Goal: Information Seeking & Learning: Learn about a topic

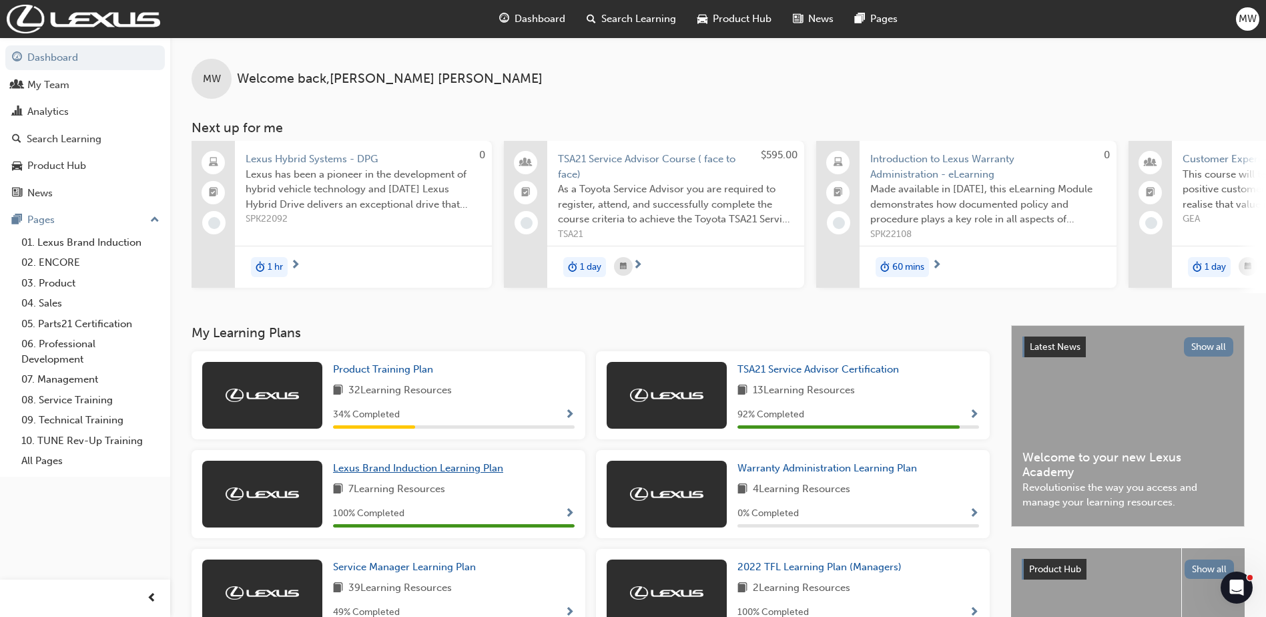
click at [429, 469] on span "Lexus Brand Induction Learning Plan" at bounding box center [418, 468] width 170 height 12
